Goal: Information Seeking & Learning: Find specific fact

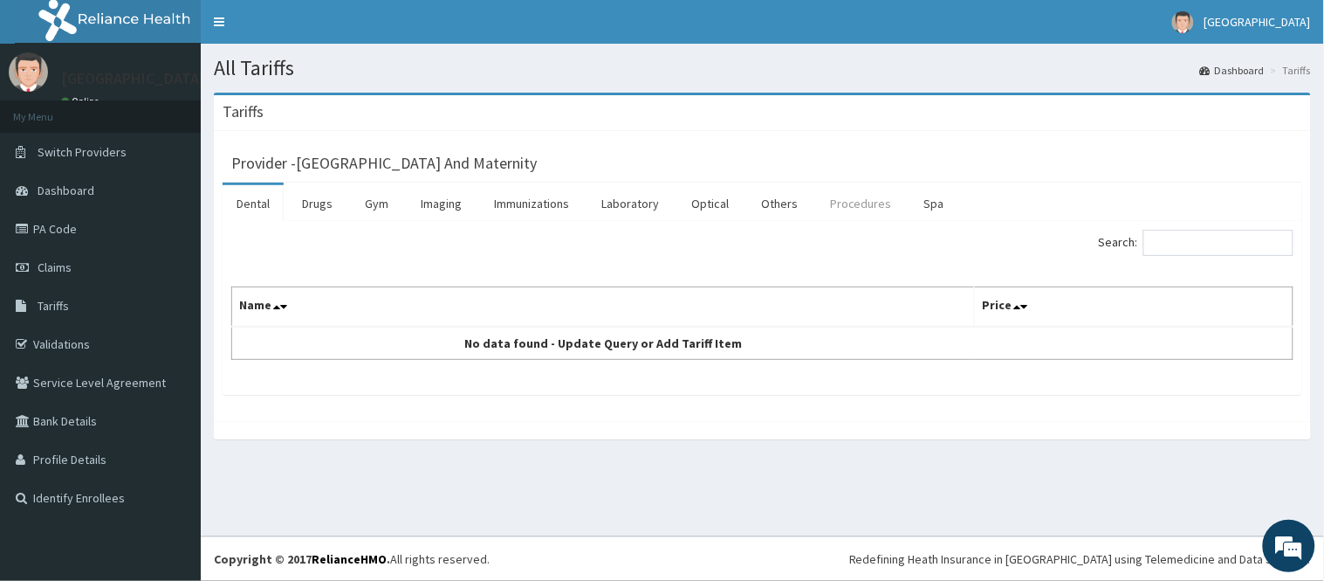
click at [859, 206] on link "Procedures" at bounding box center [861, 203] width 90 height 37
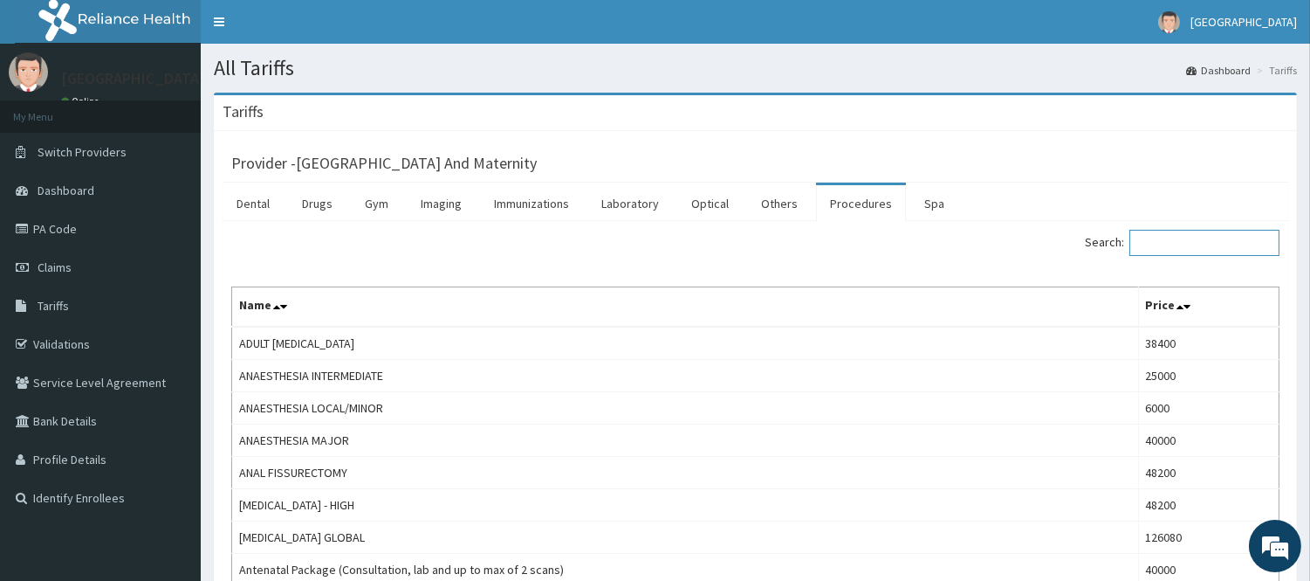
click at [1162, 243] on input "Search:" at bounding box center [1205, 243] width 150 height 26
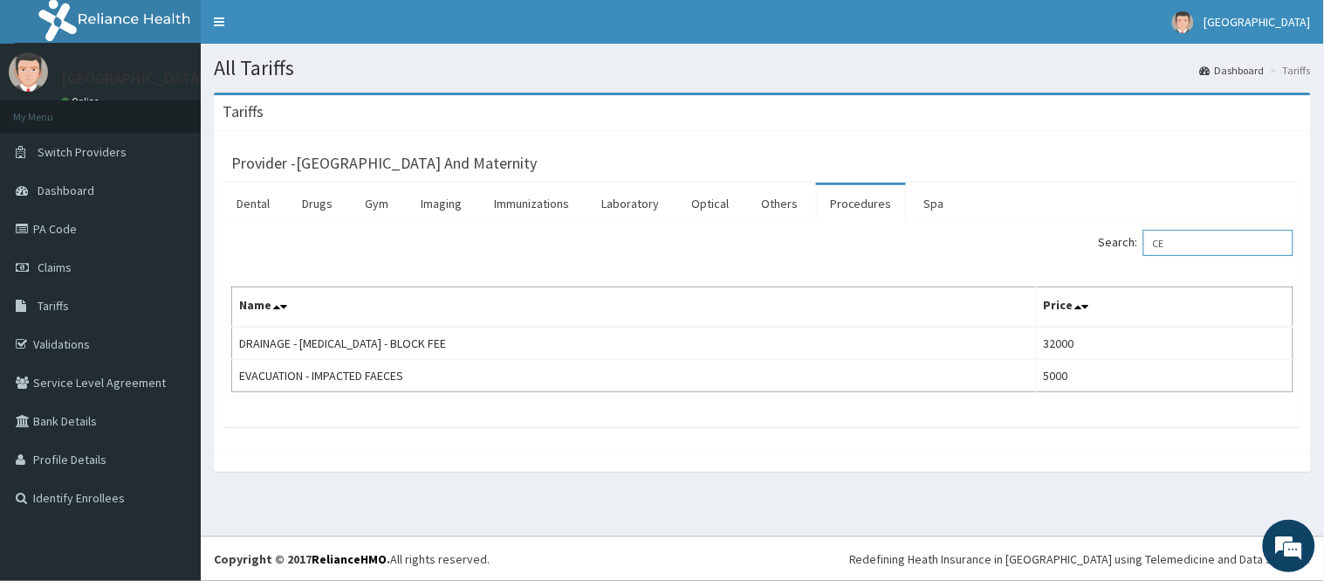
type input "C"
